Goal: Information Seeking & Learning: Check status

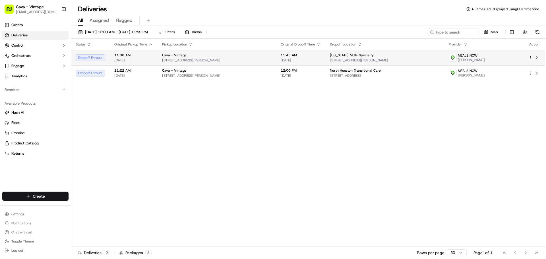
click at [272, 55] on div "Cava - Vintage" at bounding box center [217, 55] width 110 height 5
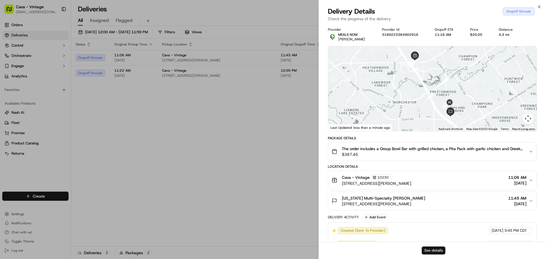
click at [439, 249] on button "See details" at bounding box center [434, 251] width 24 height 8
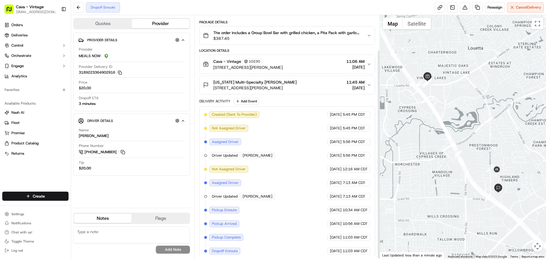
scroll to position [41, 0]
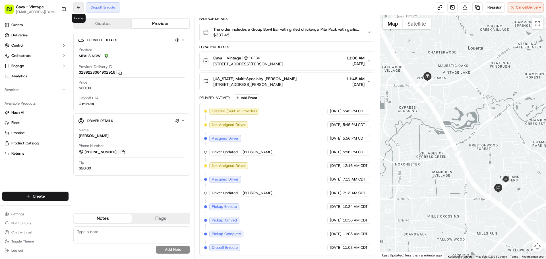
click at [79, 9] on button at bounding box center [78, 7] width 10 height 10
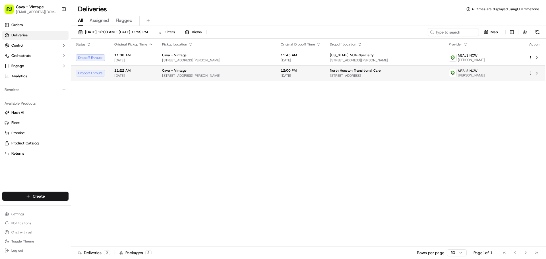
click at [272, 75] on span "[STREET_ADDRESS][PERSON_NAME]" at bounding box center [217, 75] width 110 height 5
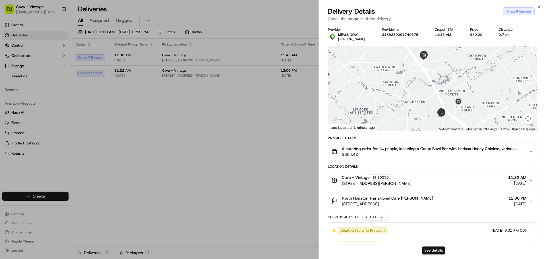
click at [433, 249] on button "See details" at bounding box center [434, 251] width 24 height 8
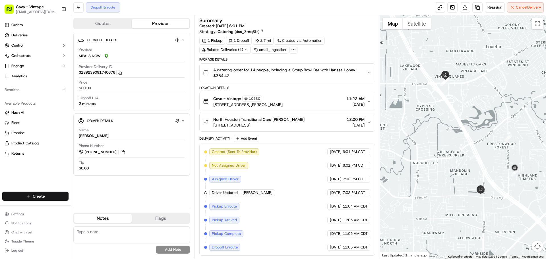
click at [521, 175] on div at bounding box center [463, 137] width 166 height 244
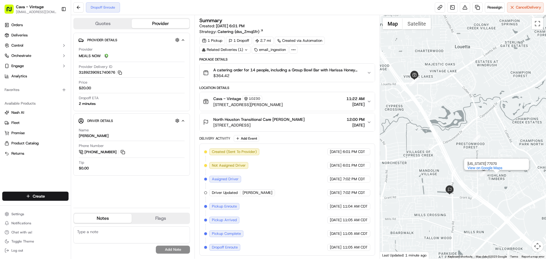
click at [521, 175] on div "Highland Timbers Highland Timbers Texas 77070 View on Google Maps" at bounding box center [463, 137] width 166 height 244
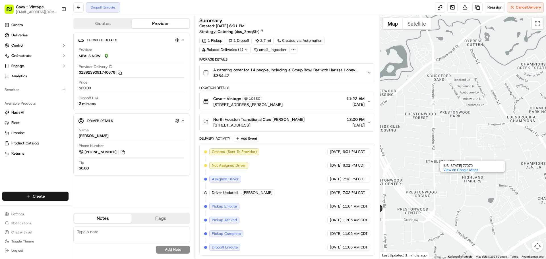
click at [475, 204] on div "Highland Timbers Highland Timbers Texas 77070 View on Google Maps" at bounding box center [463, 137] width 166 height 244
click at [452, 202] on div "Highland Timbers Highland Timbers Texas 77070 View on Google Maps" at bounding box center [463, 137] width 166 height 244
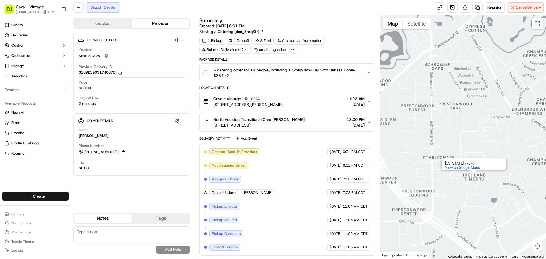
click at [452, 202] on div "Highland Timbers Highland Timbers Texas 77070 View on Google Maps" at bounding box center [463, 137] width 166 height 244
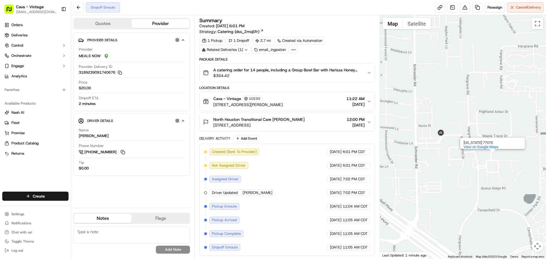
click at [442, 165] on div "Highland Timbers Highland Timbers Texas 77070 View on Google Maps" at bounding box center [463, 137] width 166 height 244
